Goal: Information Seeking & Learning: Understand process/instructions

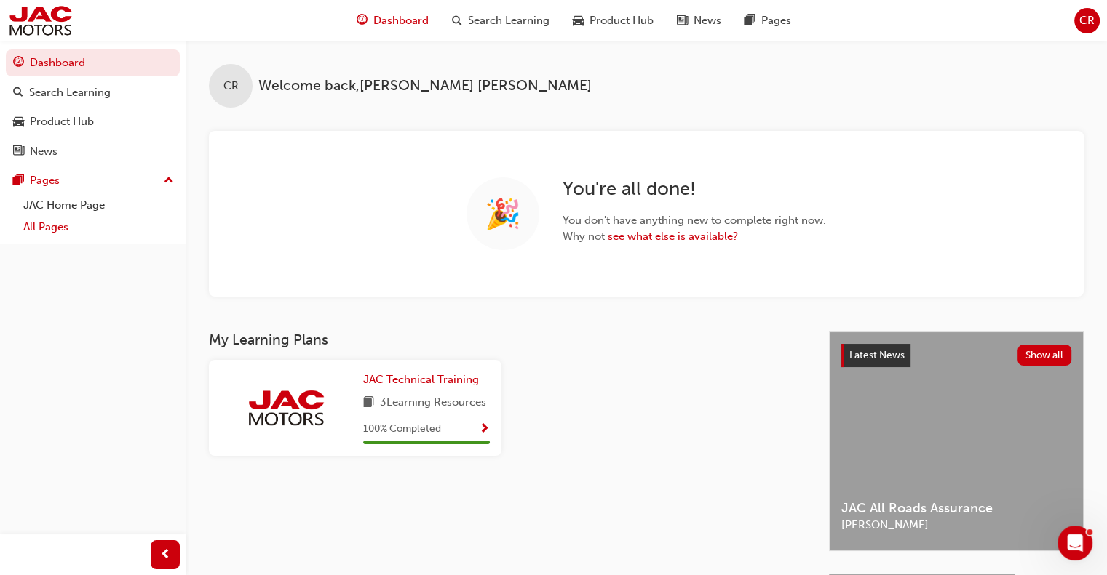
click at [55, 231] on link "All Pages" at bounding box center [98, 227] width 162 height 23
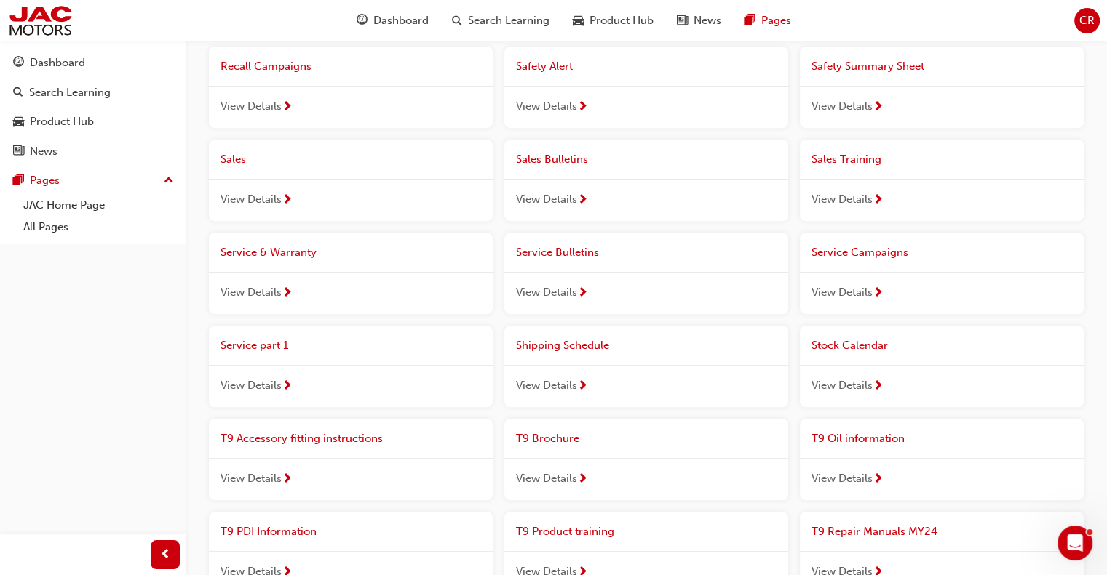
scroll to position [832, 0]
click at [352, 432] on span "T9 Accessory fitting instructions" at bounding box center [301, 438] width 162 height 13
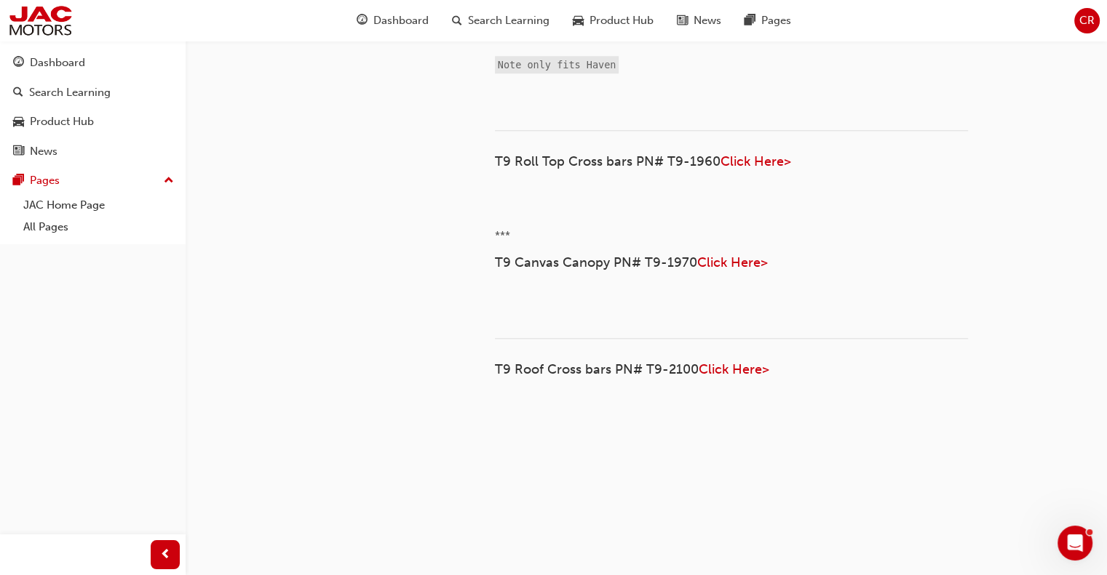
scroll to position [2691, 0]
